Goal: Check status: Check status

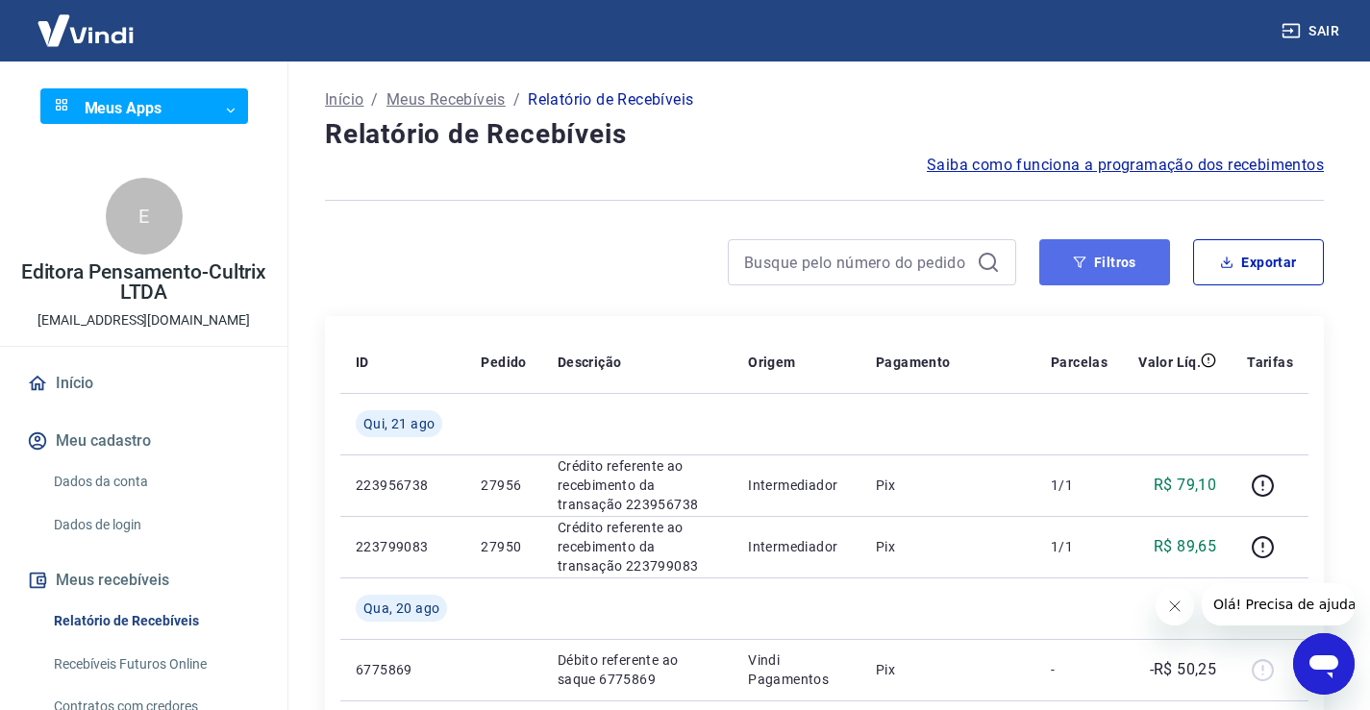
click at [1107, 261] on button "Filtros" at bounding box center [1104, 262] width 131 height 46
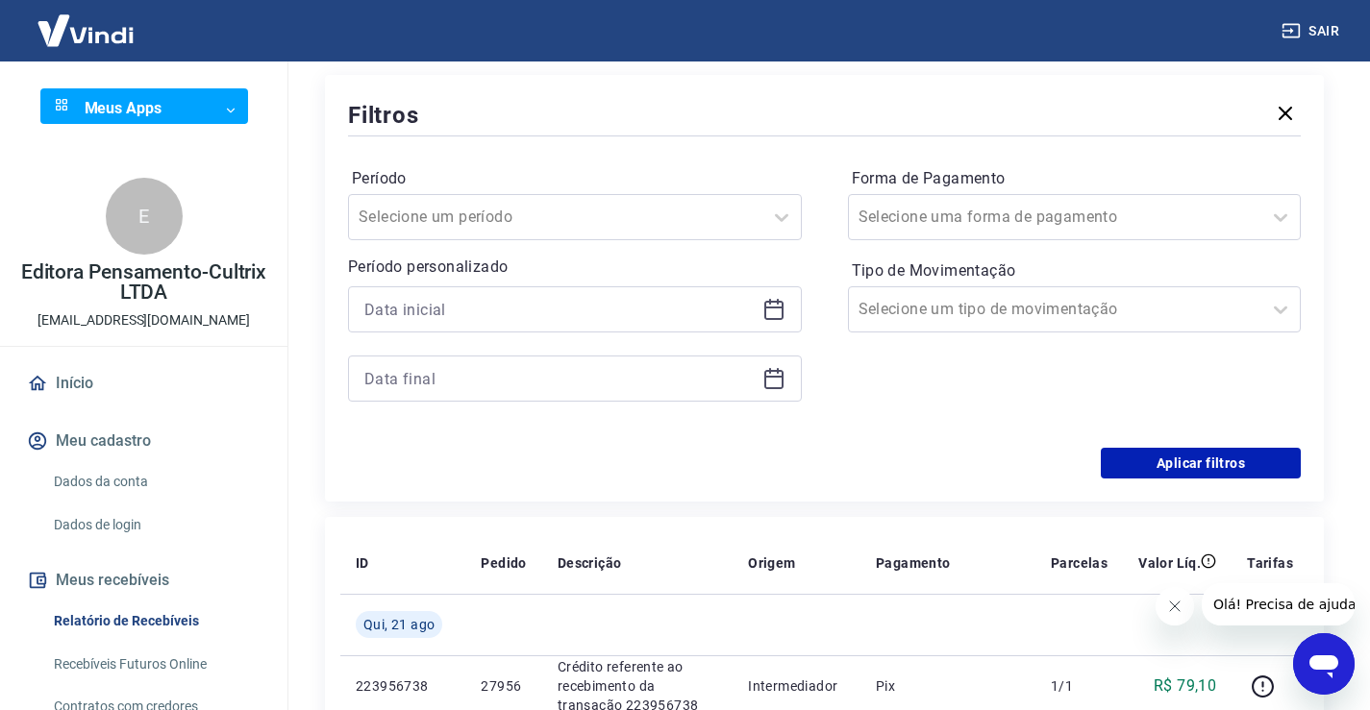
scroll to position [288, 0]
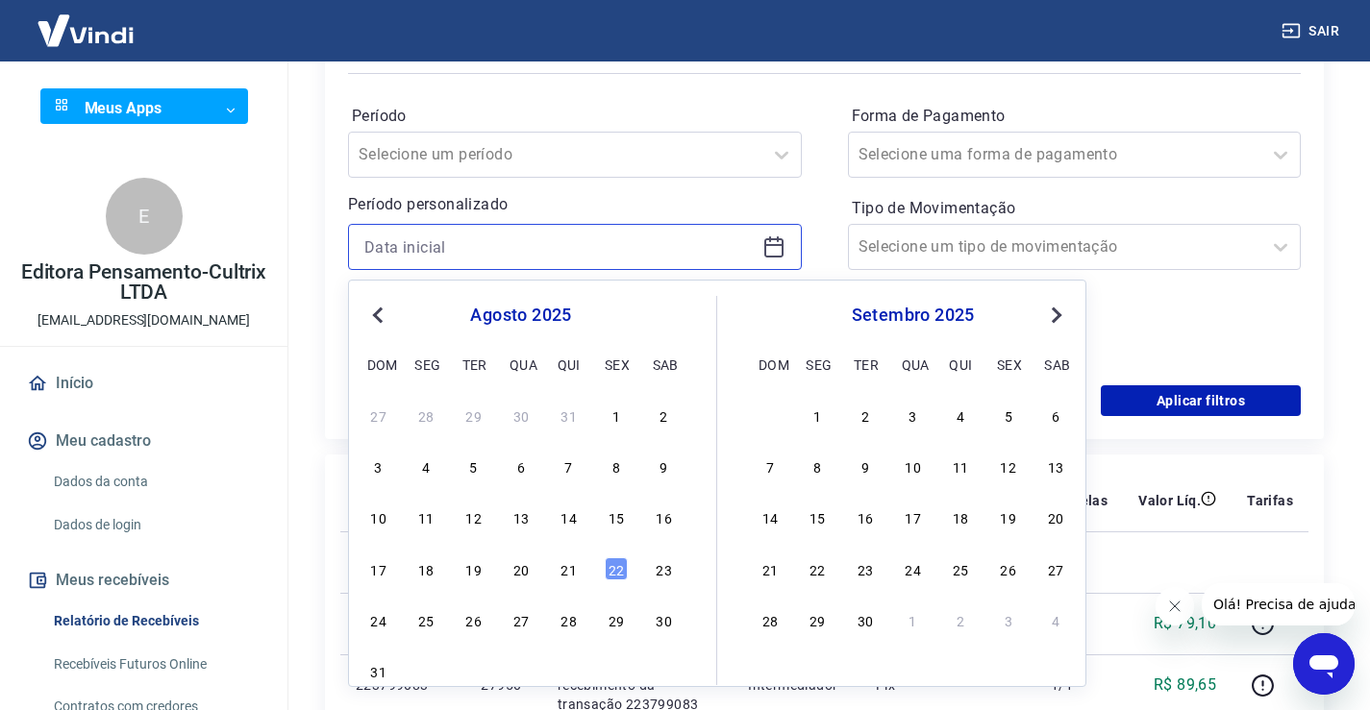
click at [483, 249] on input at bounding box center [559, 247] width 390 height 29
click at [517, 575] on div "20" at bounding box center [520, 568] width 23 height 23
type input "[DATE]"
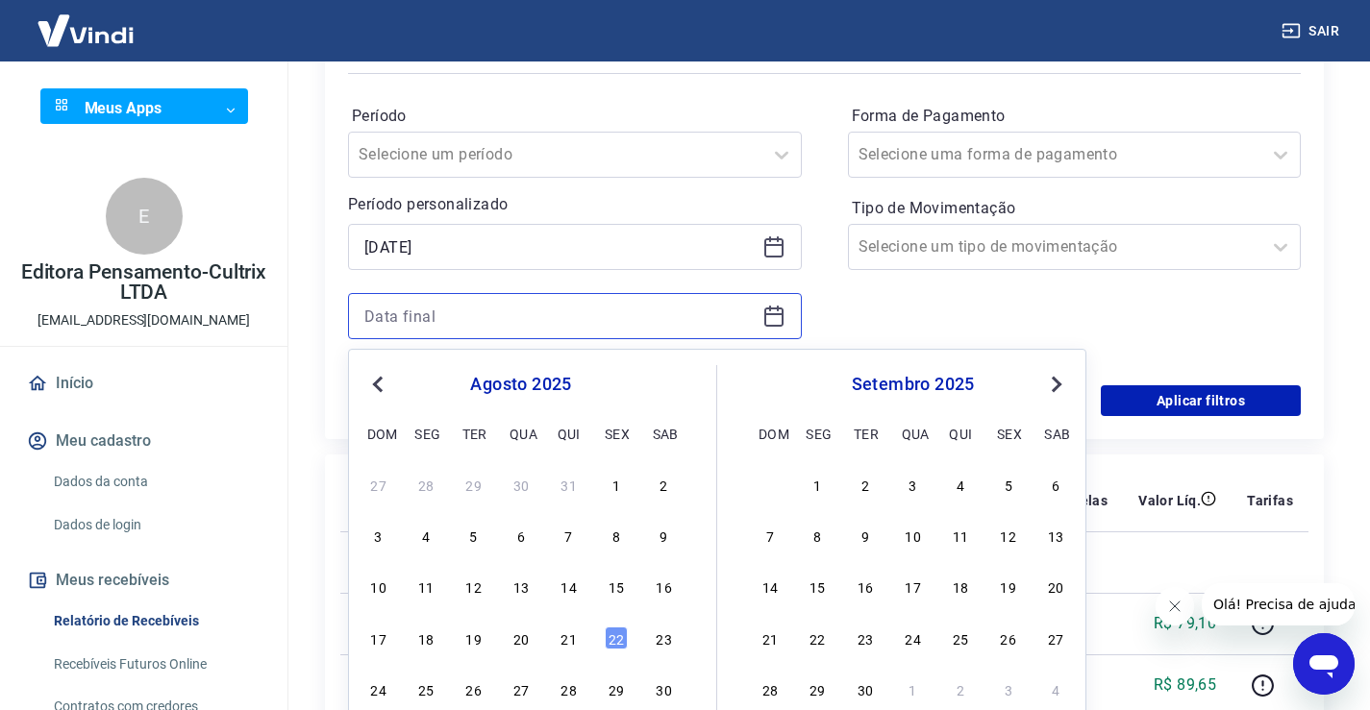
click at [484, 310] on input at bounding box center [559, 316] width 390 height 29
click at [517, 637] on div "20" at bounding box center [520, 638] width 23 height 23
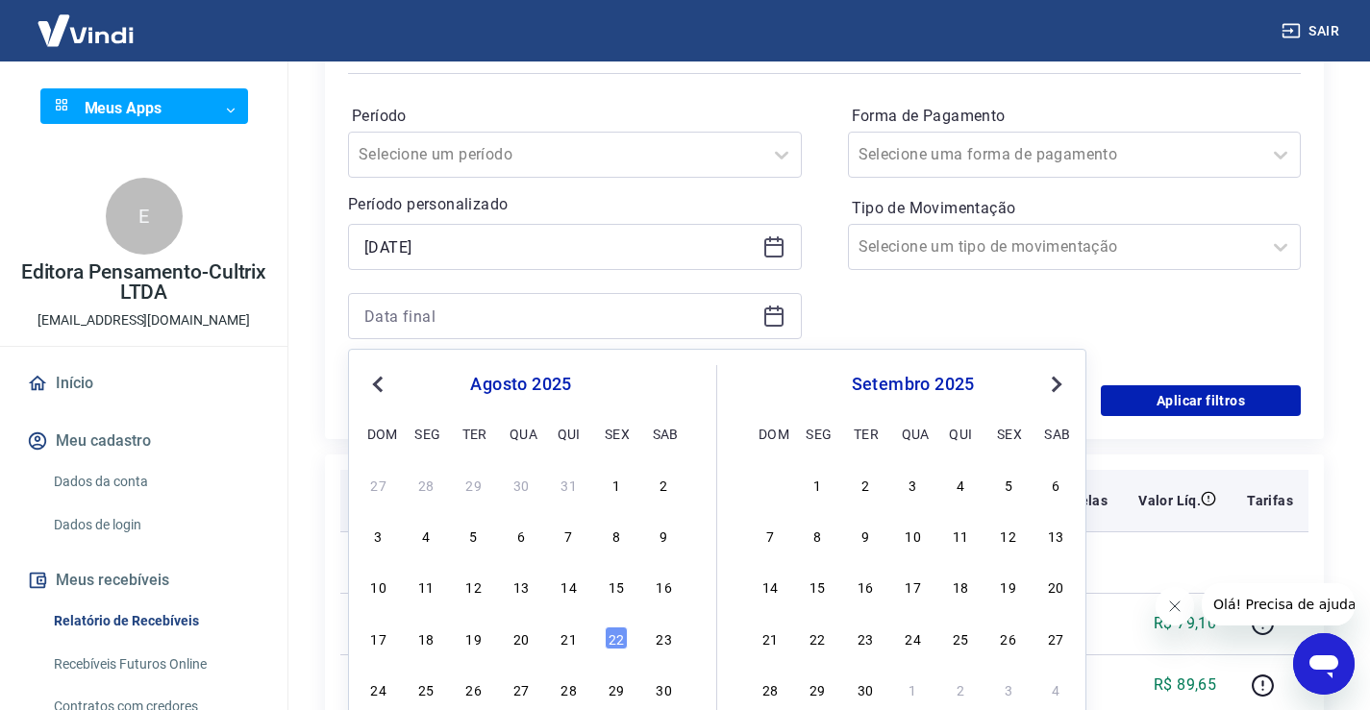
type input "[DATE]"
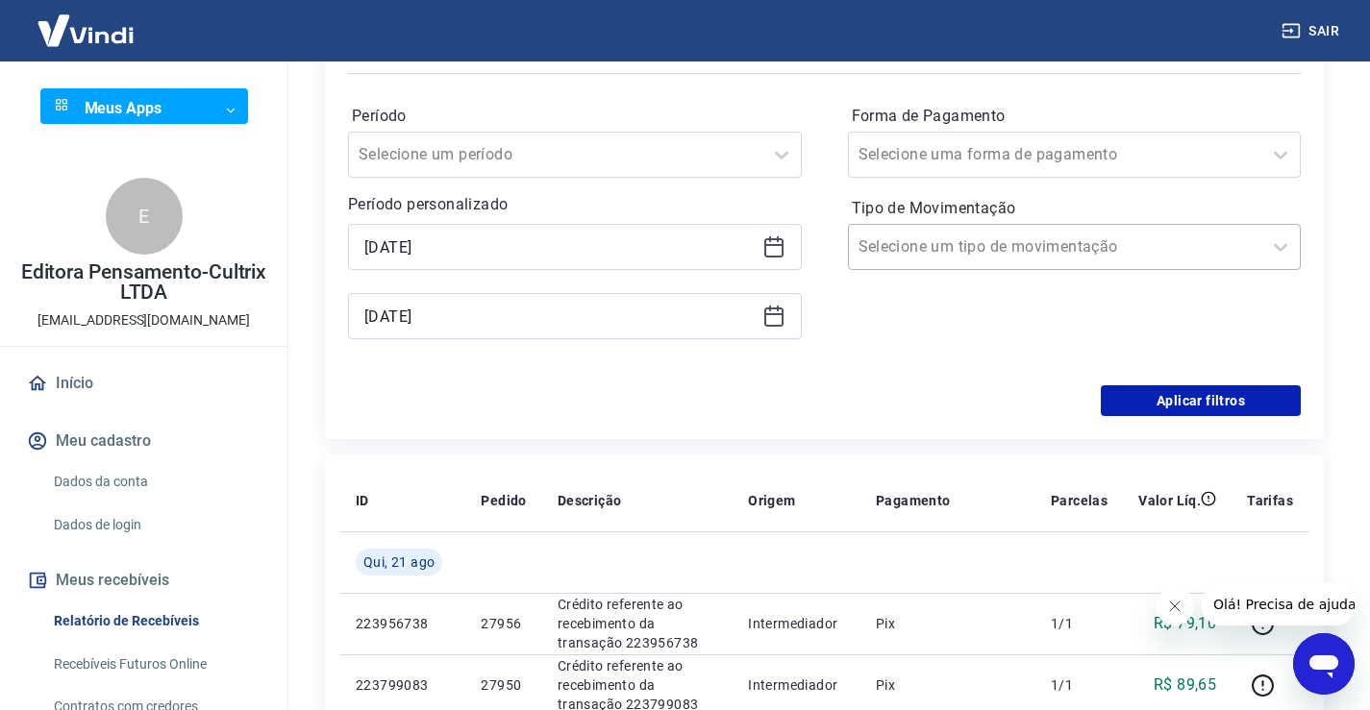
click at [921, 237] on input "Tipo de Movimentação" at bounding box center [955, 246] width 194 height 23
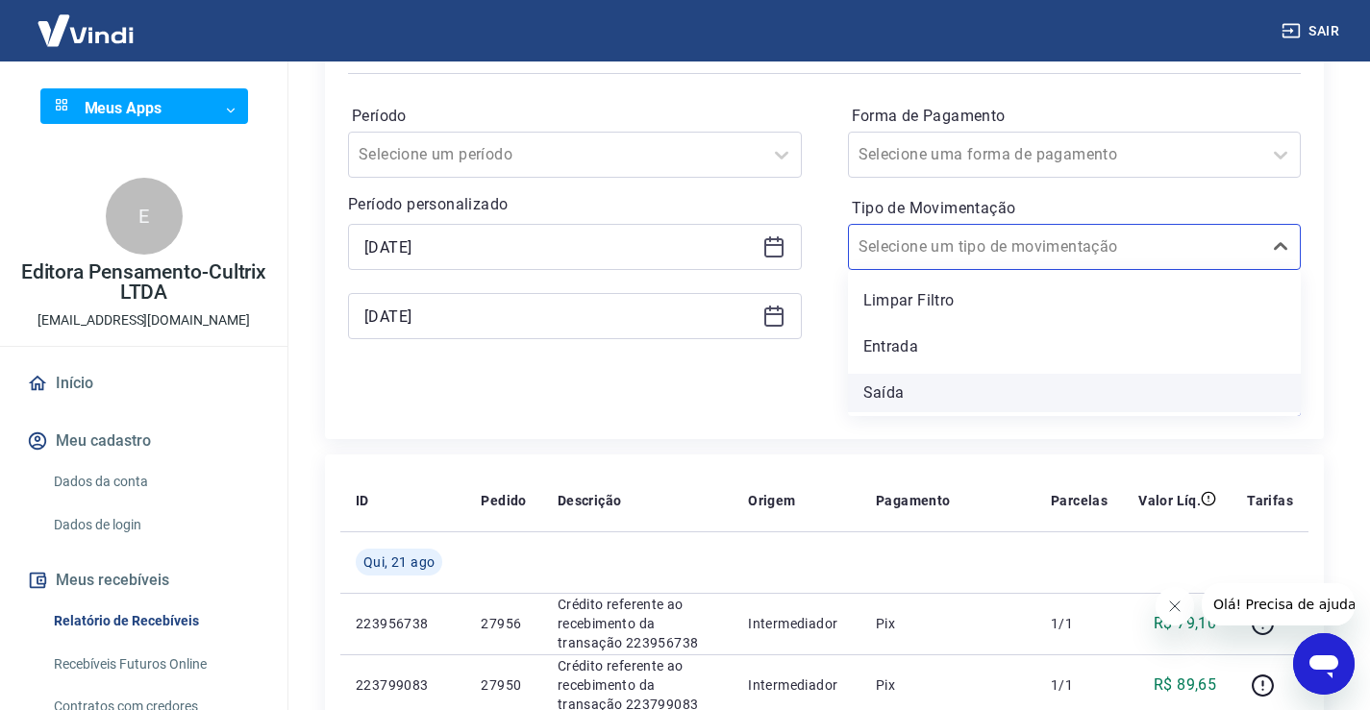
click at [882, 394] on div "Saída" at bounding box center [1075, 393] width 454 height 38
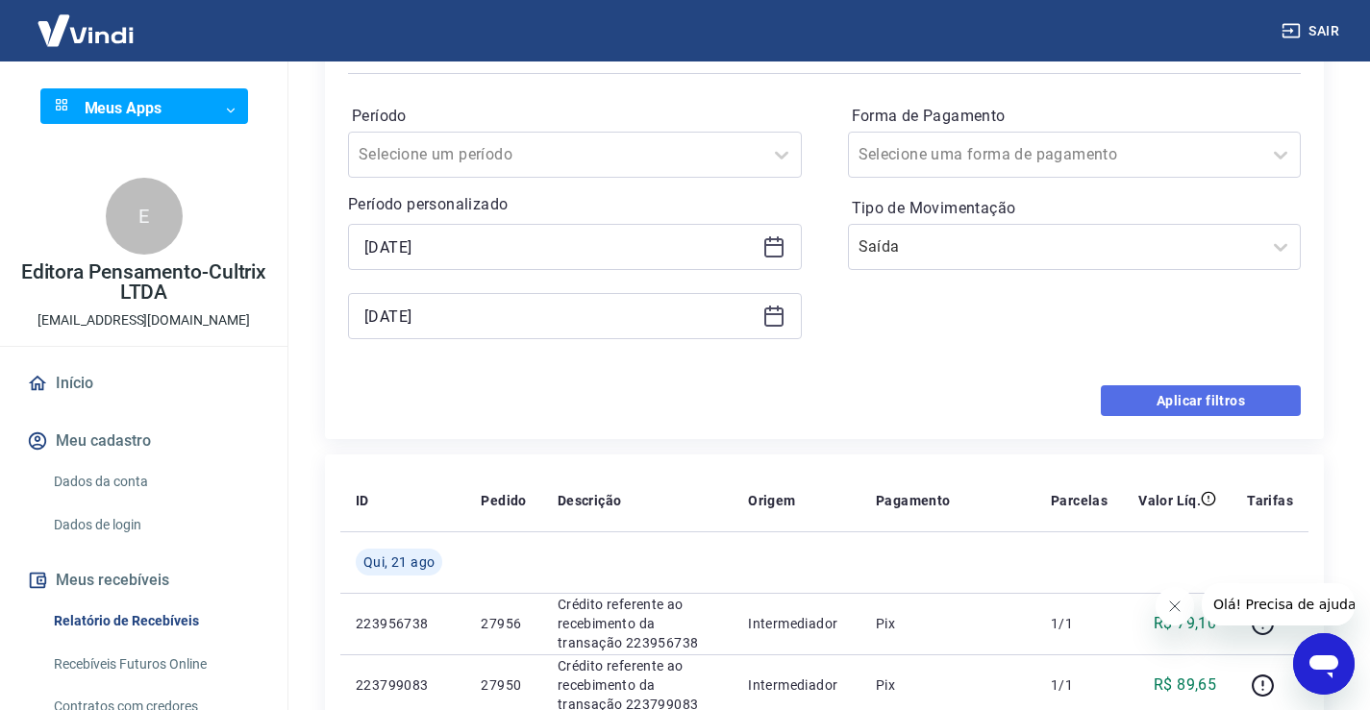
click at [1226, 403] on button "Aplicar filtros" at bounding box center [1200, 400] width 200 height 31
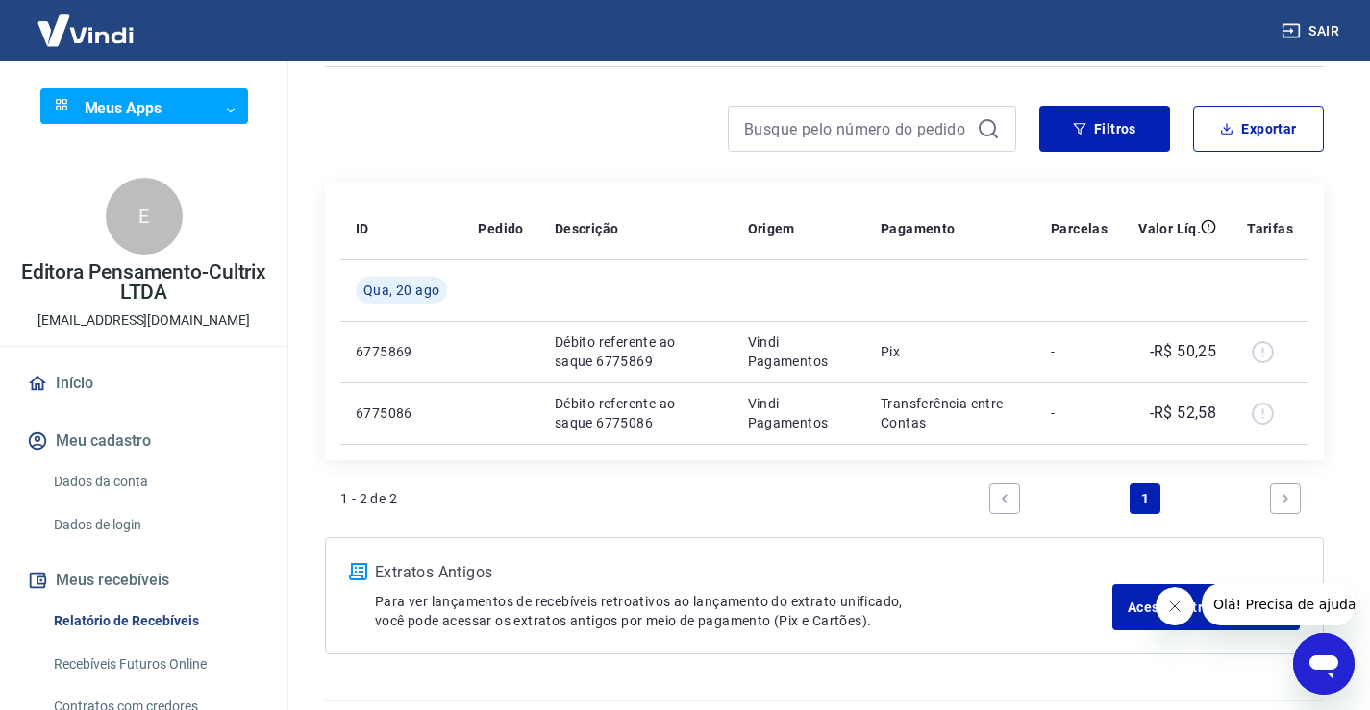
scroll to position [87, 0]
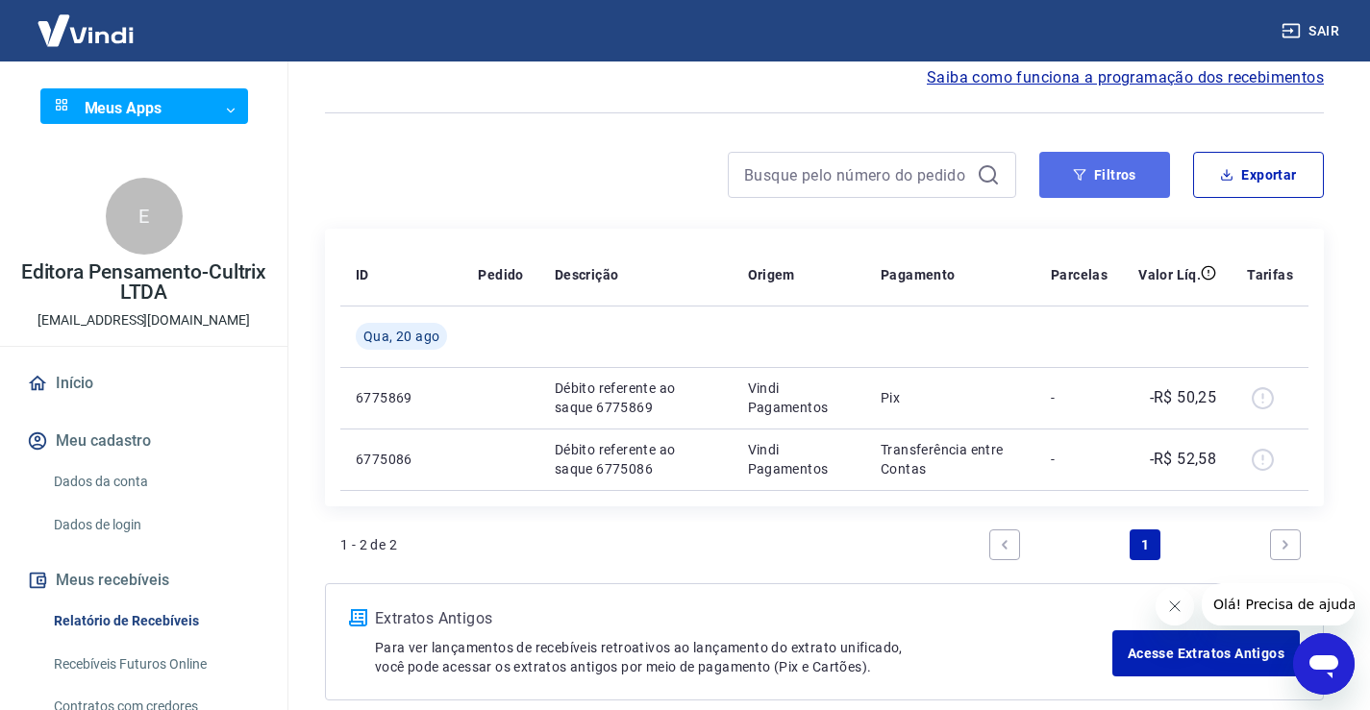
click at [1099, 170] on button "Filtros" at bounding box center [1104, 175] width 131 height 46
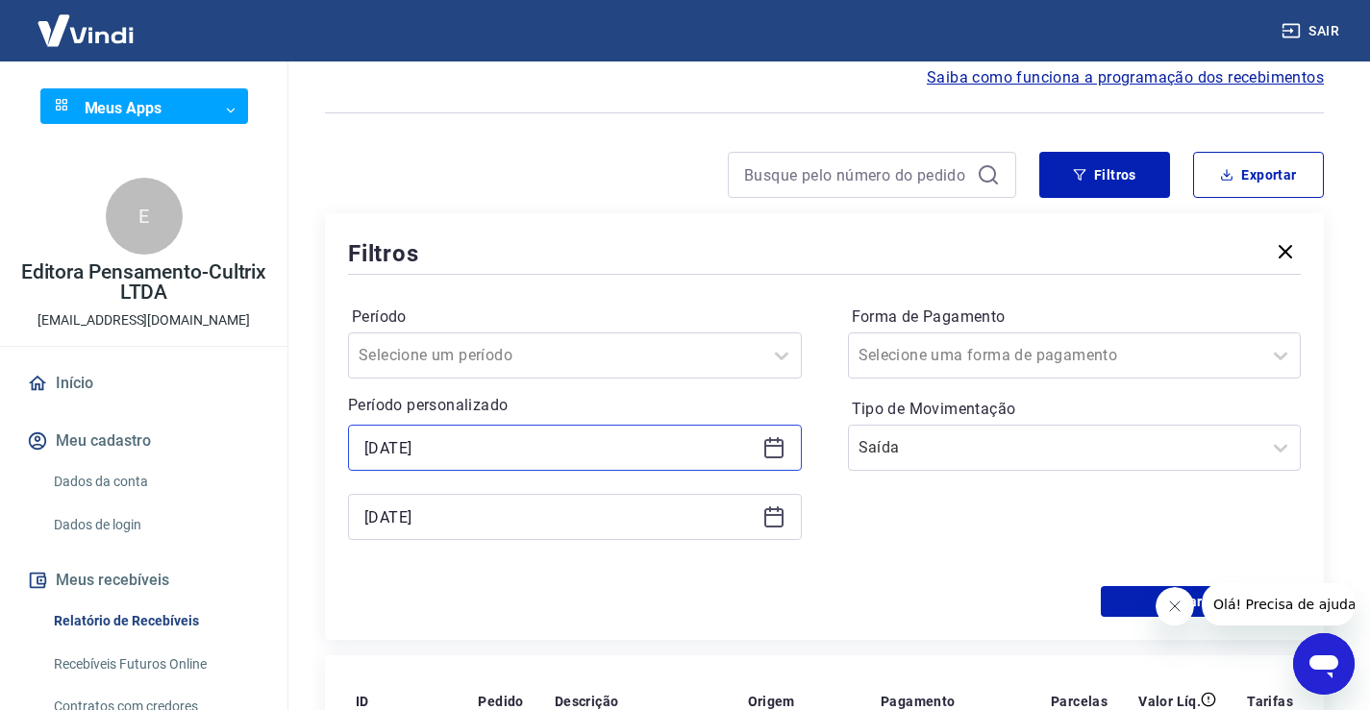
click at [486, 451] on input "[DATE]" at bounding box center [559, 447] width 390 height 29
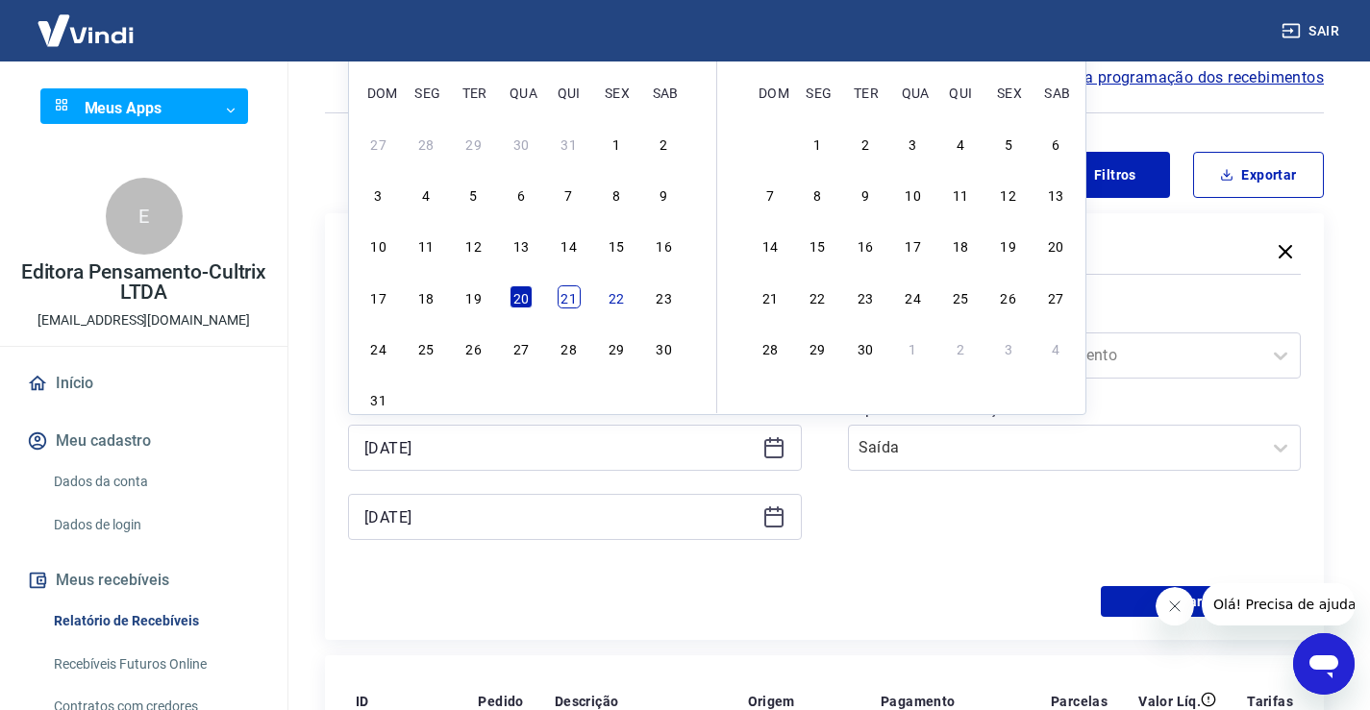
click at [572, 300] on div "21" at bounding box center [568, 296] width 23 height 23
type input "[DATE]"
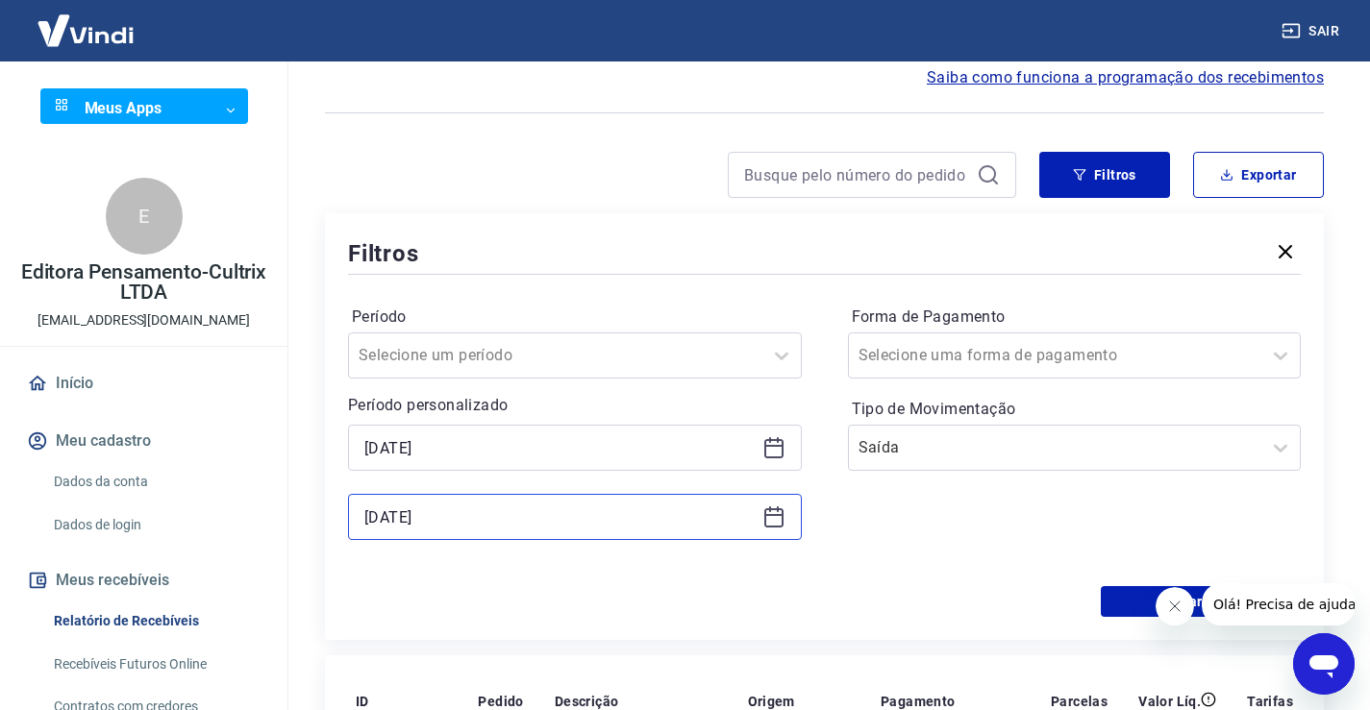
click at [473, 513] on input "[DATE]" at bounding box center [559, 517] width 390 height 29
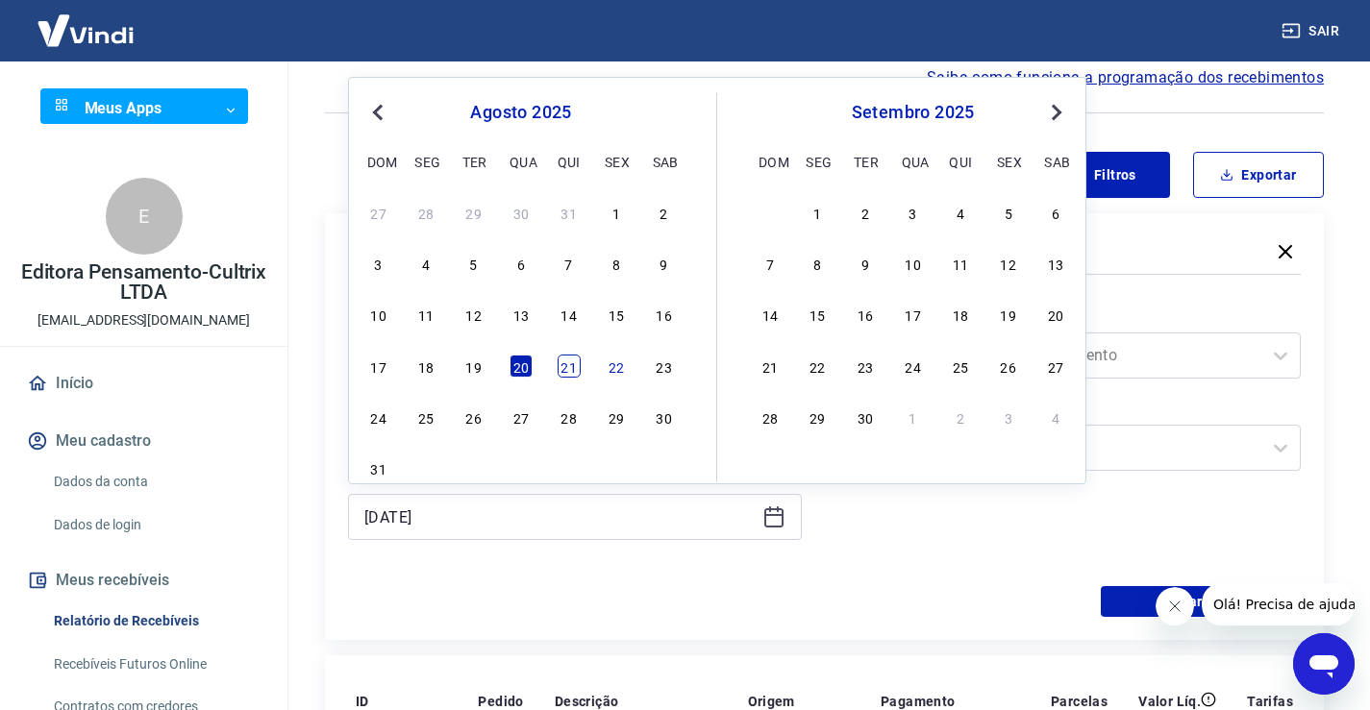
click at [574, 366] on div "21" at bounding box center [568, 366] width 23 height 23
type input "[DATE]"
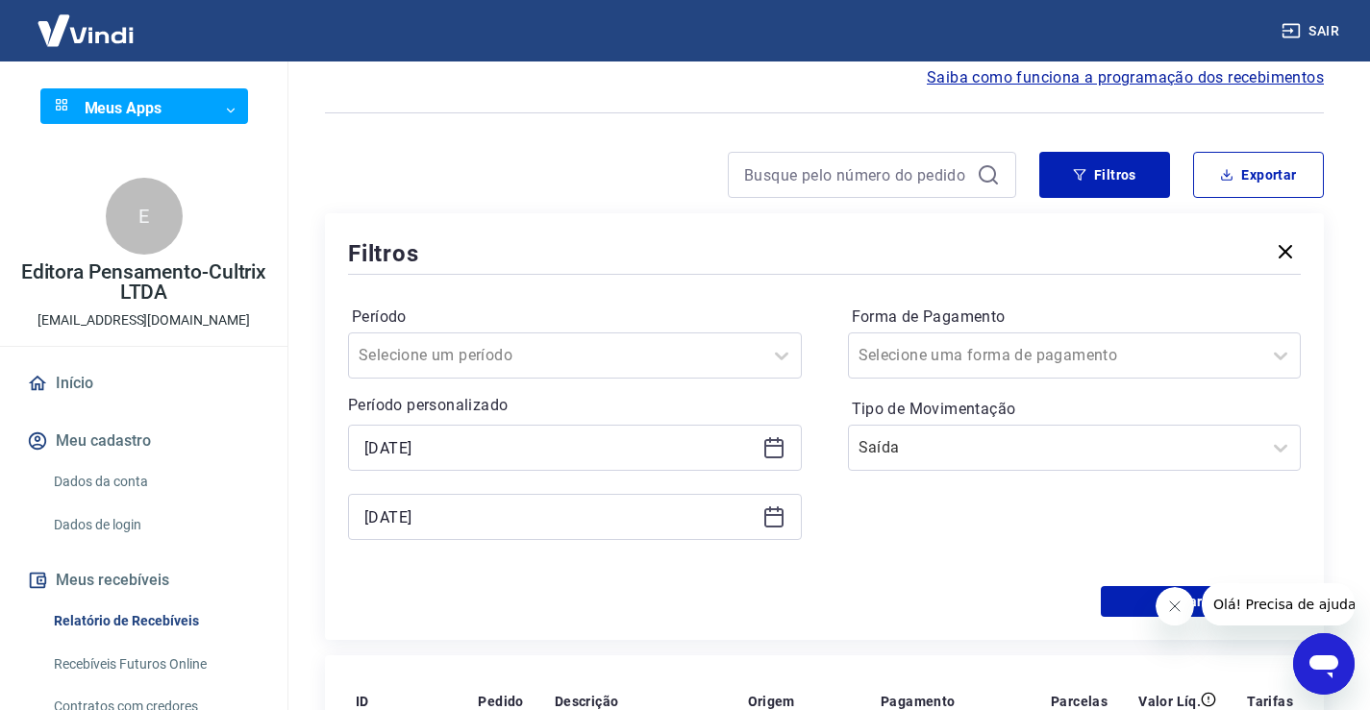
scroll to position [184, 0]
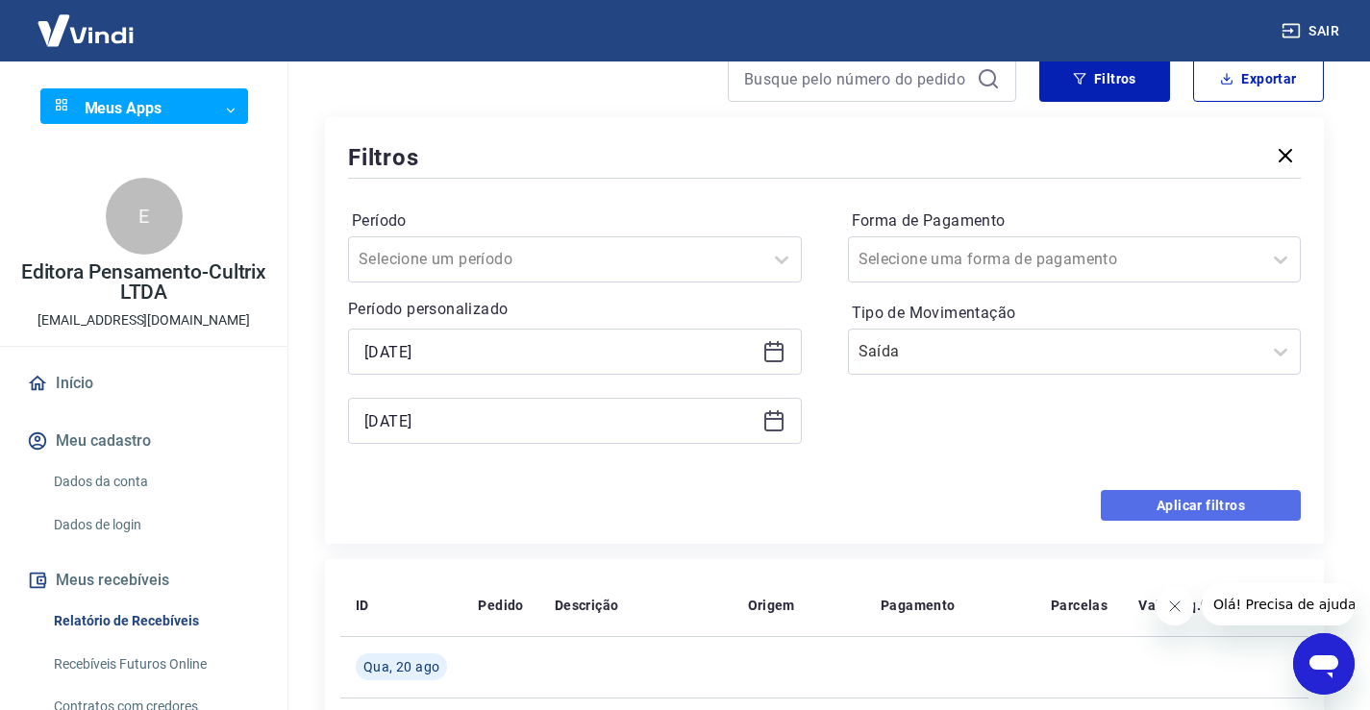
click at [1178, 505] on button "Aplicar filtros" at bounding box center [1200, 505] width 200 height 31
